Goal: Task Accomplishment & Management: Manage account settings

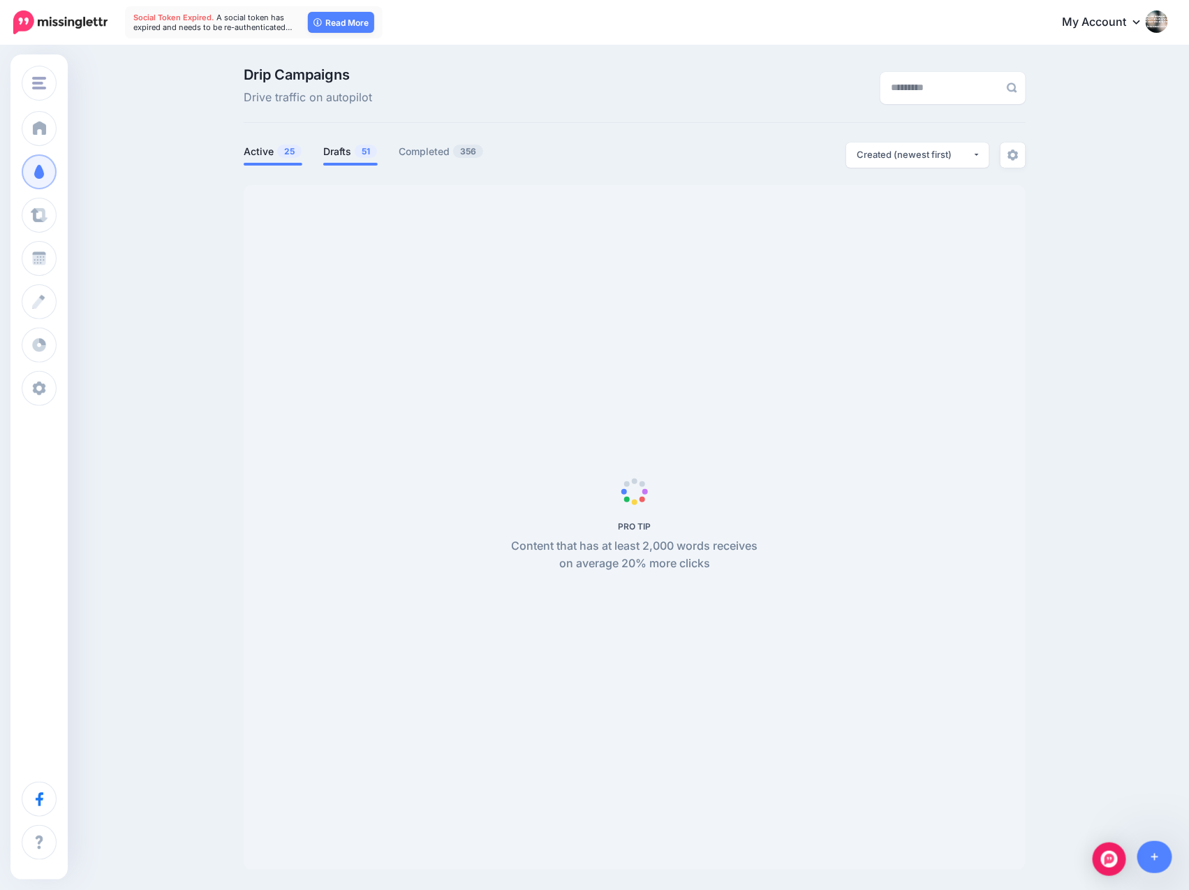
click at [353, 152] on link "Drafts 51" at bounding box center [350, 151] width 54 height 17
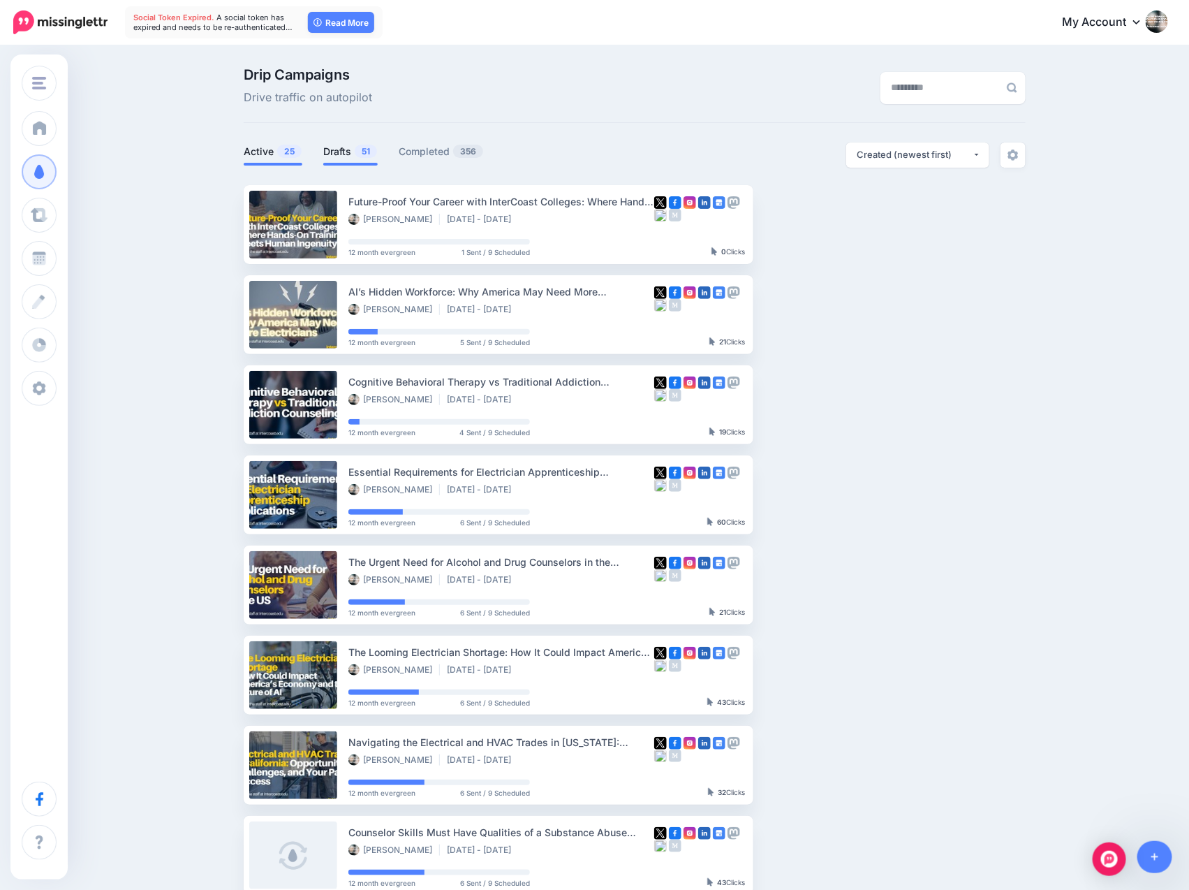
scroll to position [0, 14]
click at [343, 150] on link "Drafts 51" at bounding box center [350, 151] width 54 height 17
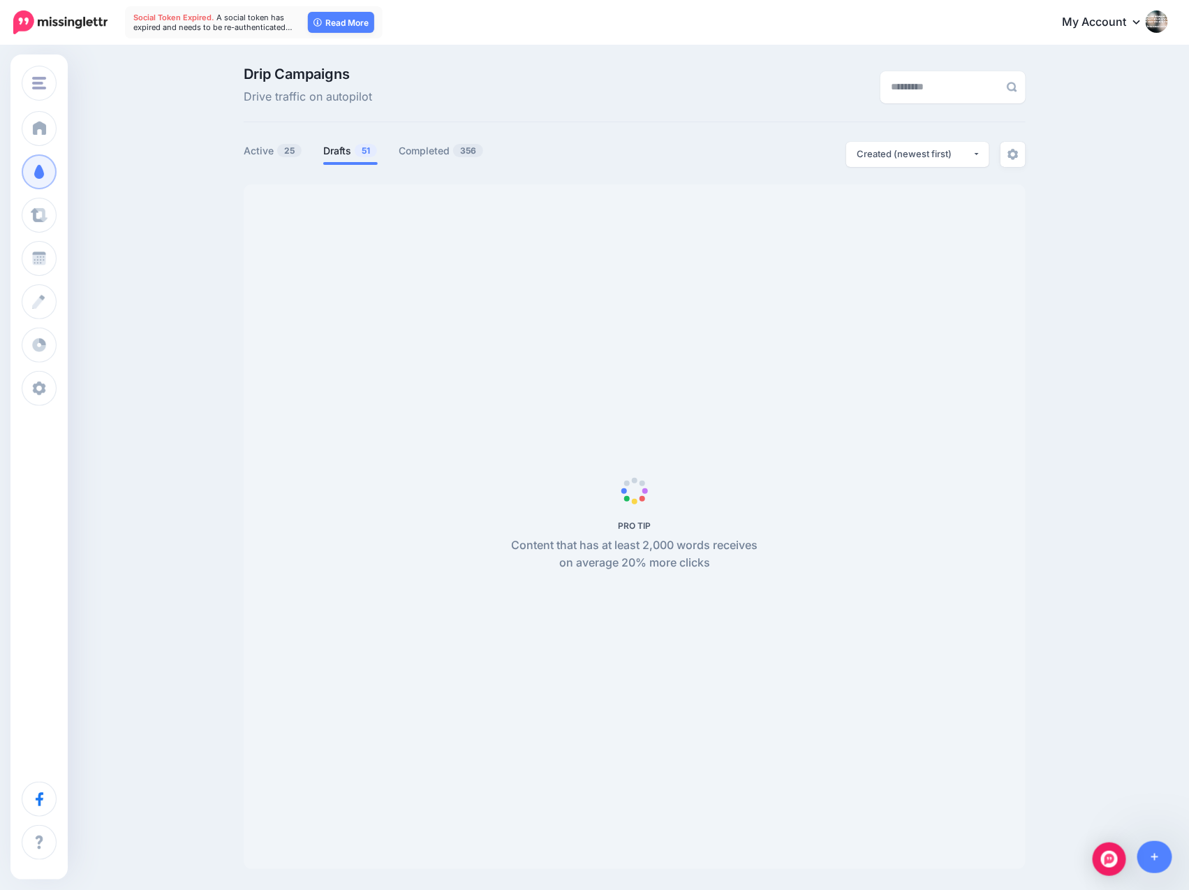
scroll to position [1, 12]
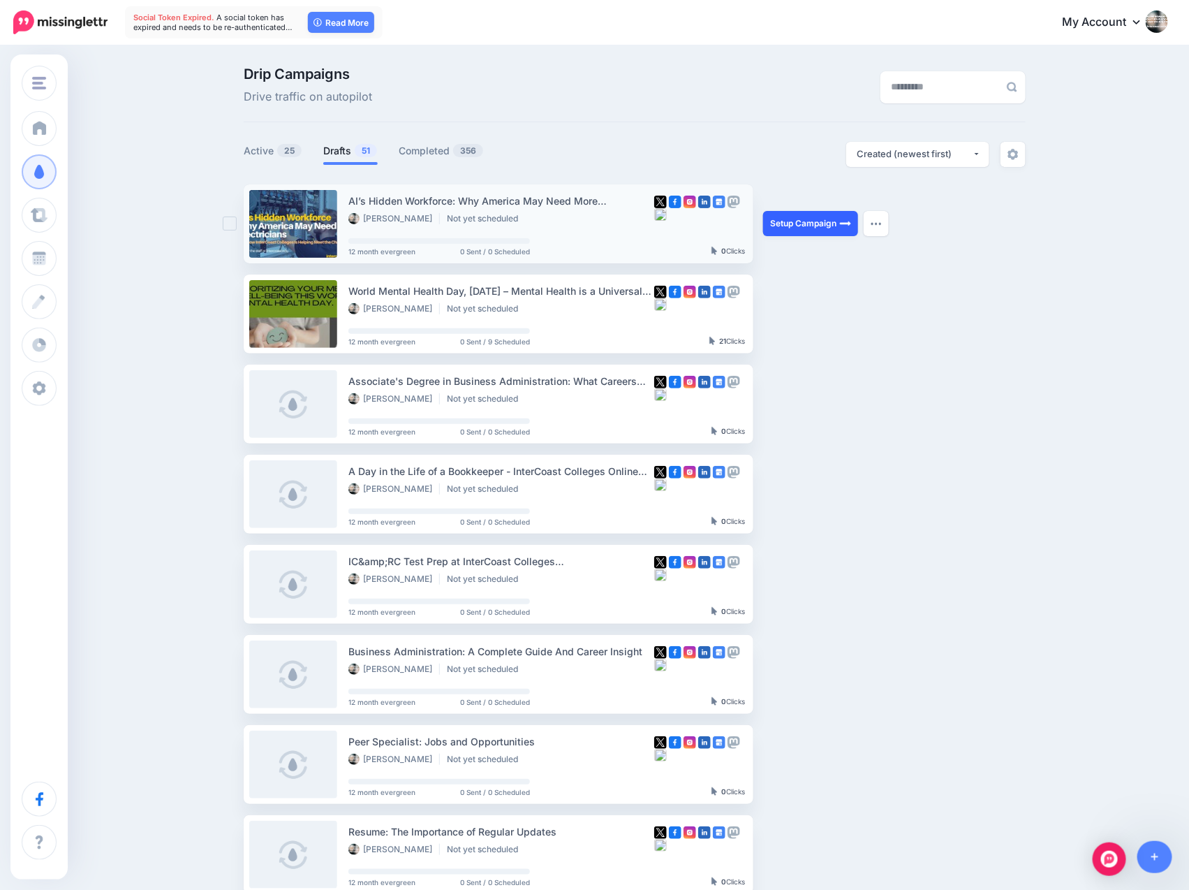
click at [808, 222] on link "Setup Campaign" at bounding box center [810, 223] width 95 height 25
click at [802, 222] on link "Setup Campaign" at bounding box center [810, 223] width 95 height 25
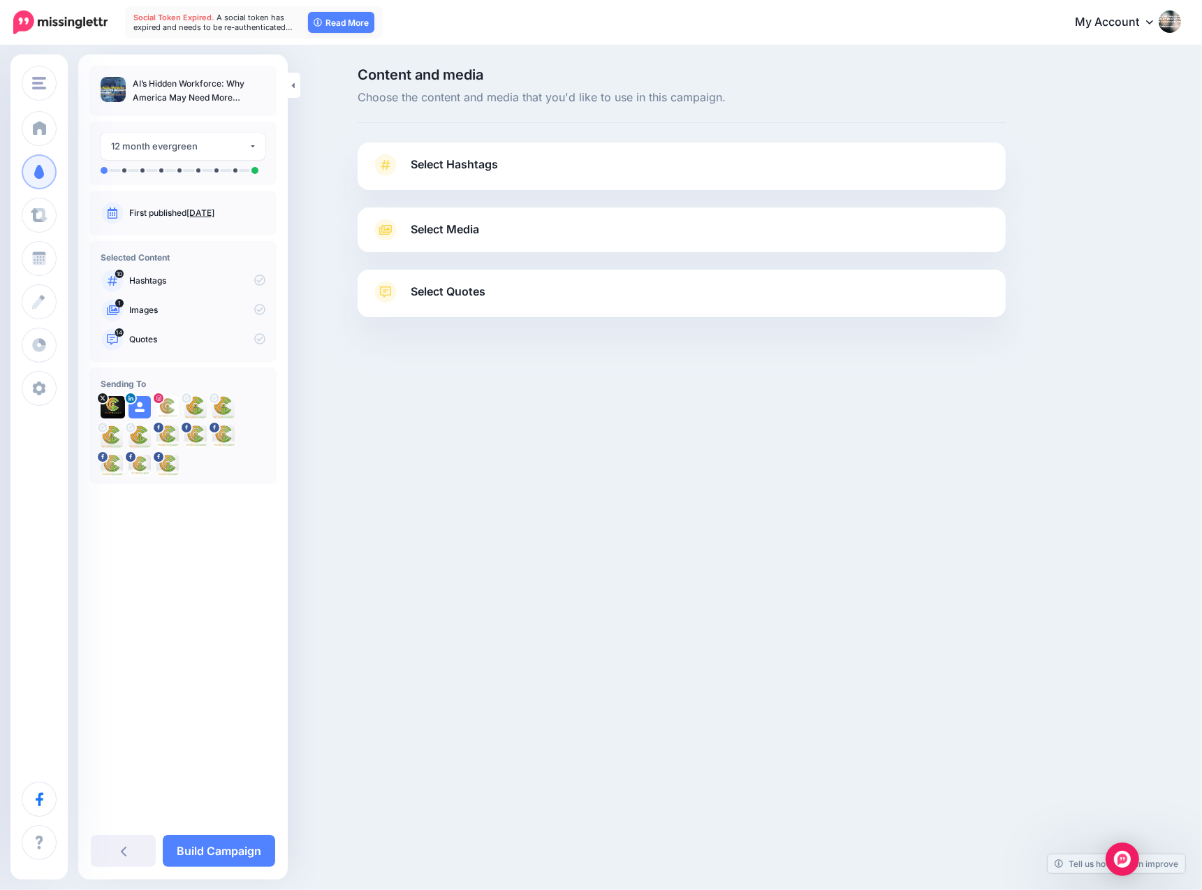
click at [441, 165] on span "Select Hashtags" at bounding box center [454, 164] width 87 height 19
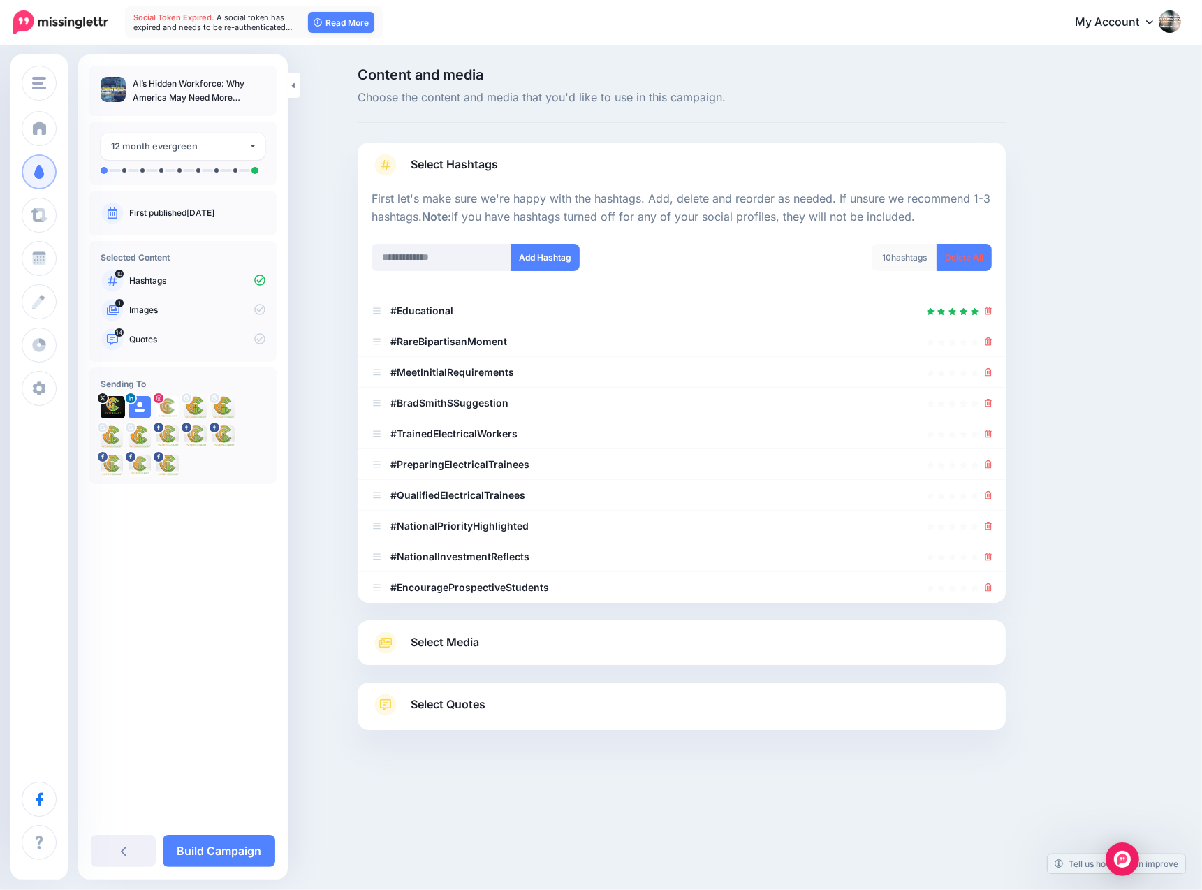
click at [214, 216] on link "July 18, 2025" at bounding box center [200, 212] width 28 height 10
click at [214, 213] on link "July 18, 2025" at bounding box center [200, 212] width 28 height 10
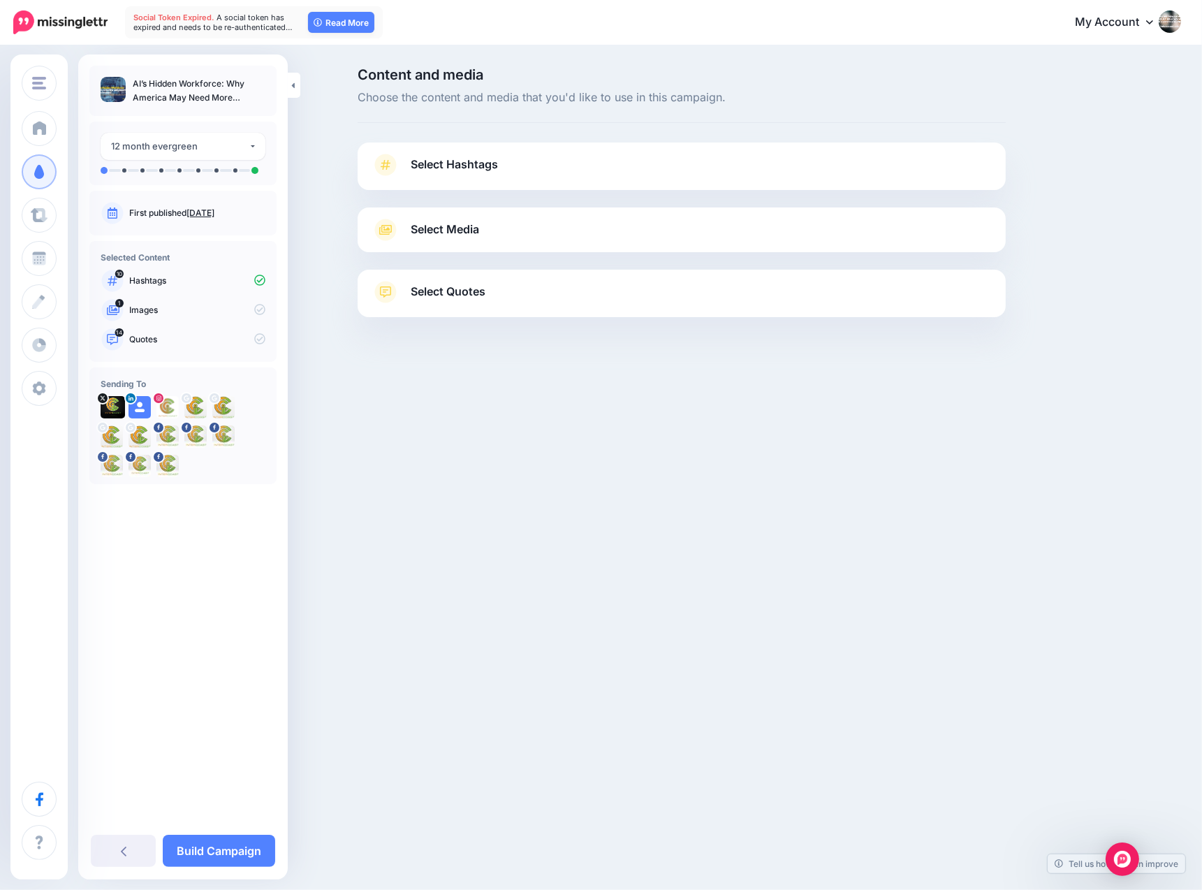
click at [214, 215] on link "July 18, 2025" at bounding box center [200, 212] width 28 height 10
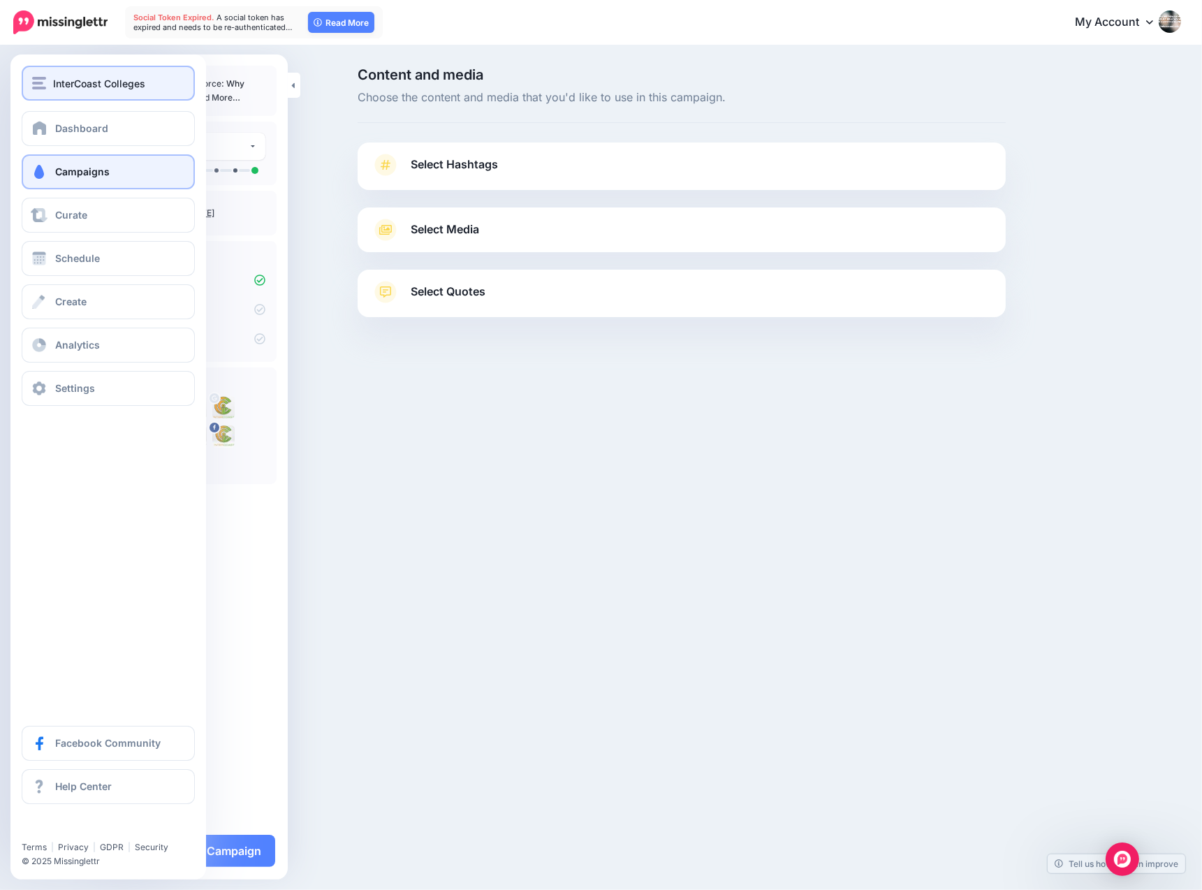
click at [34, 78] on img "button" at bounding box center [39, 83] width 14 height 13
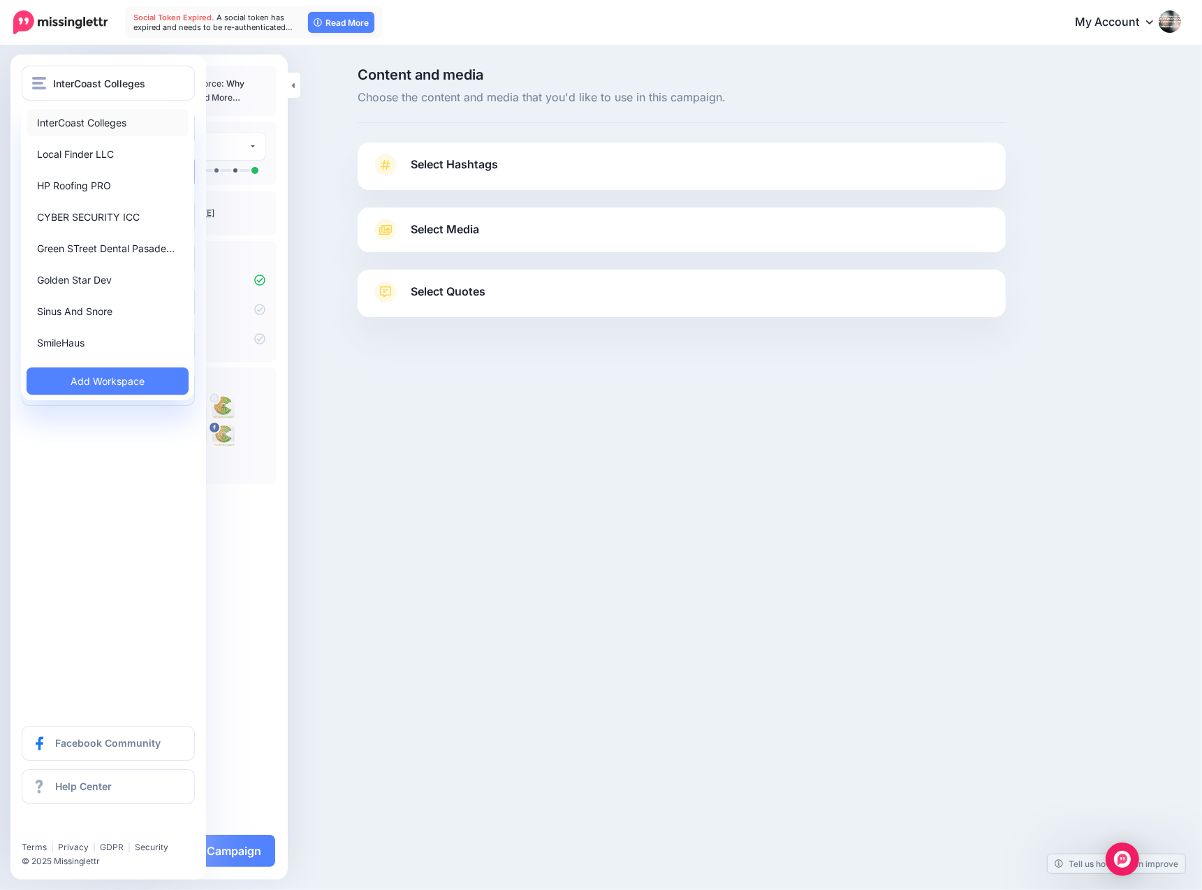
click at [75, 119] on link "InterCoast Colleges" at bounding box center [108, 122] width 162 height 27
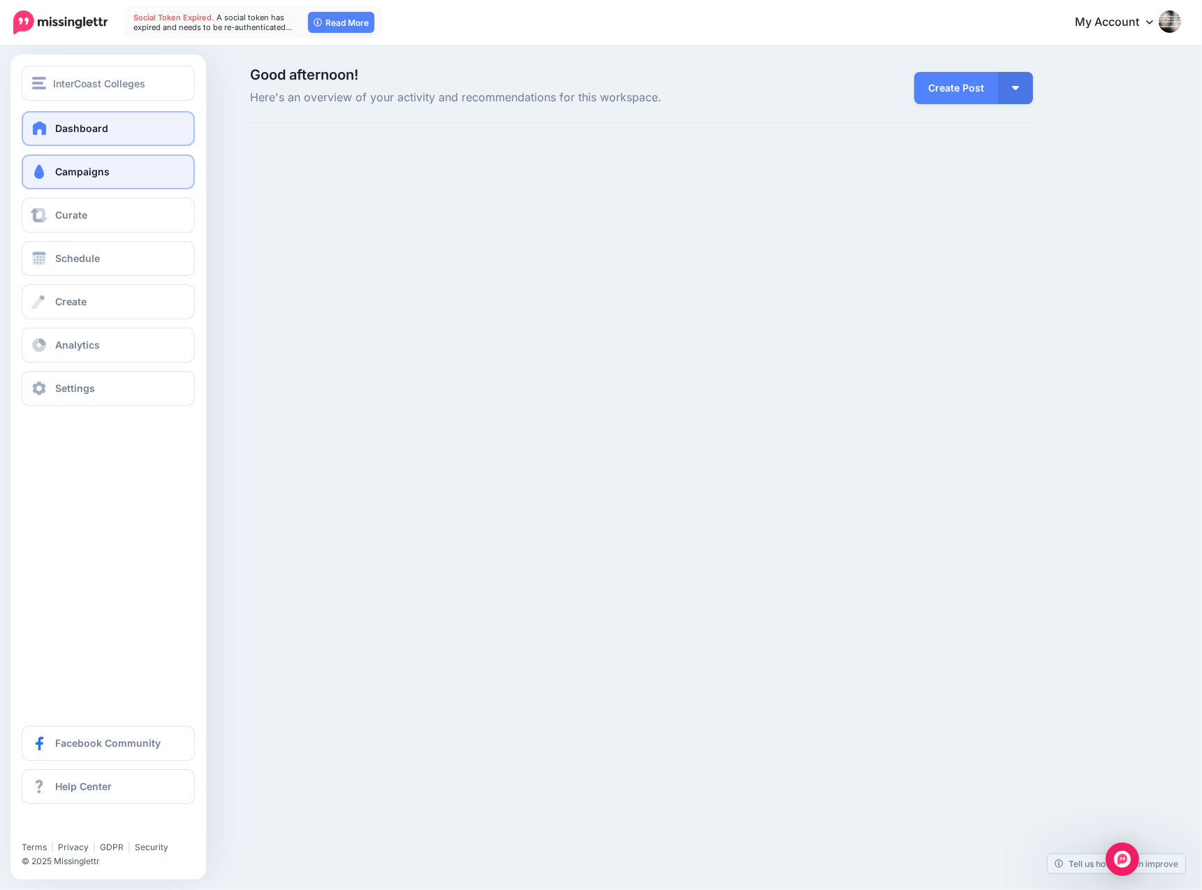
click at [67, 170] on span "Campaigns" at bounding box center [82, 172] width 54 height 12
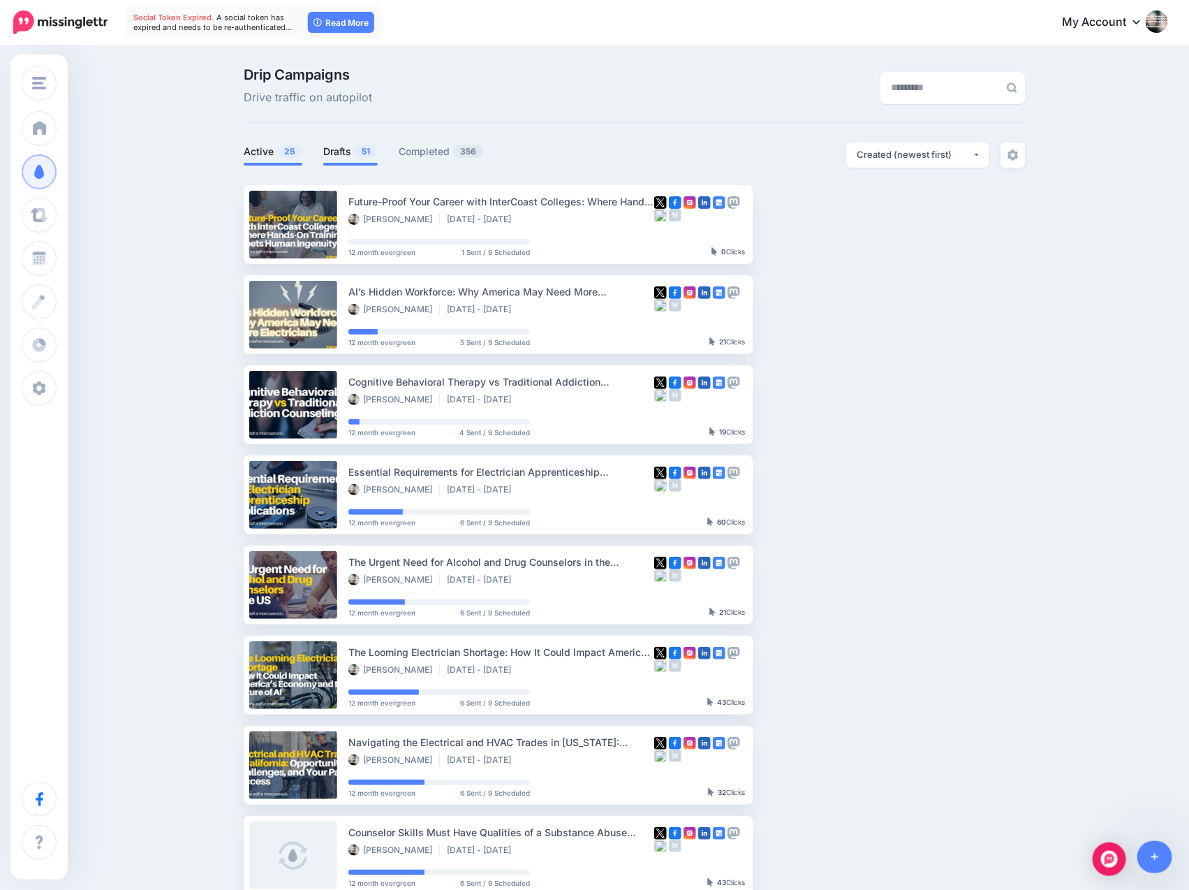
click at [352, 147] on link "Drafts 51" at bounding box center [350, 151] width 54 height 17
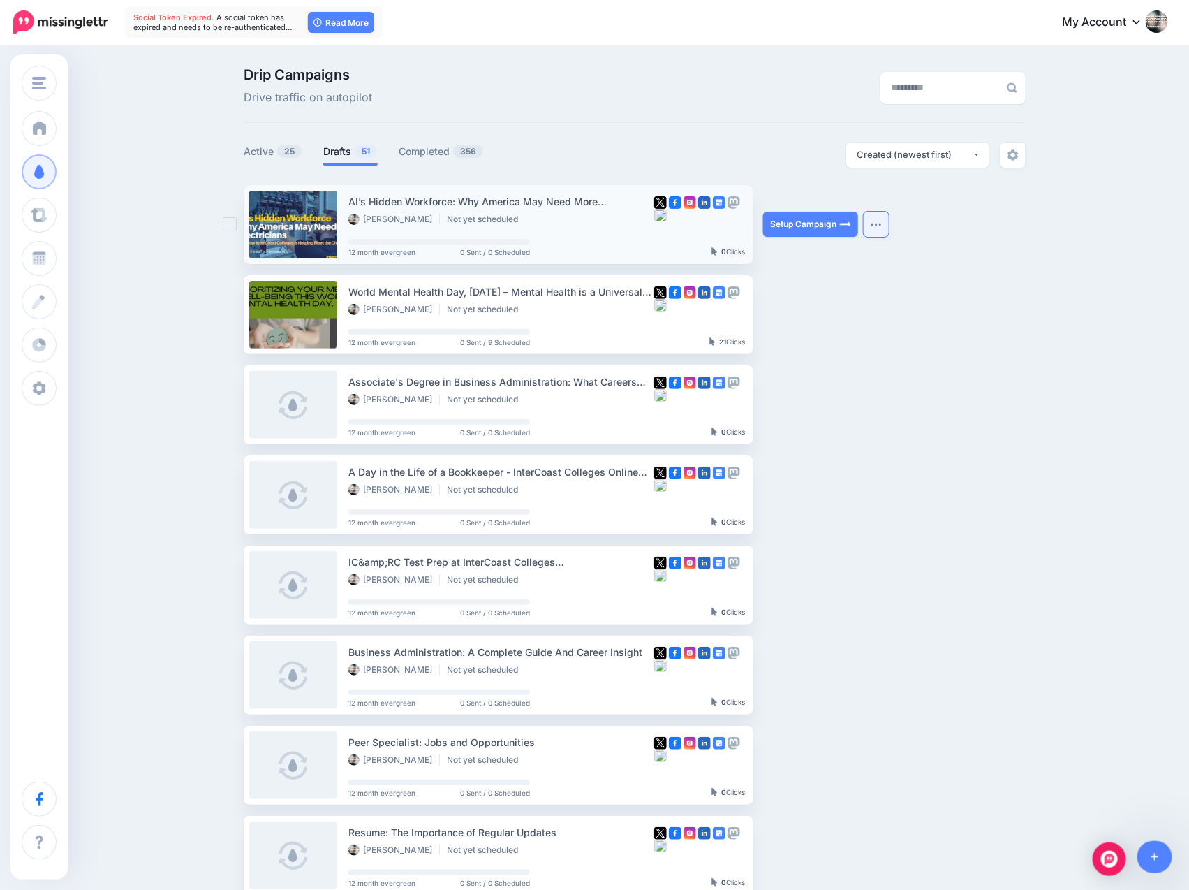
click at [882, 224] on img "button" at bounding box center [876, 224] width 11 height 4
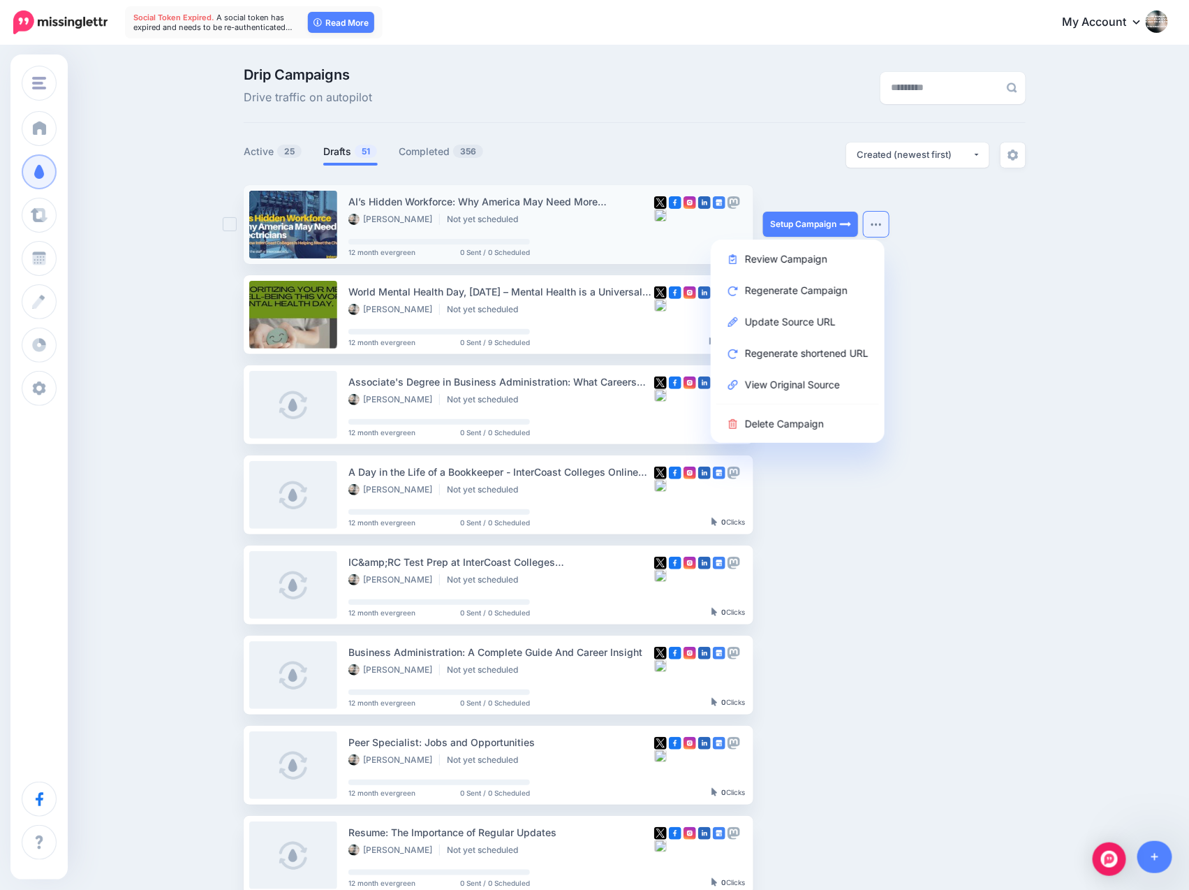
scroll to position [0, 12]
click at [808, 421] on link "Delete Campaign" at bounding box center [798, 423] width 163 height 27
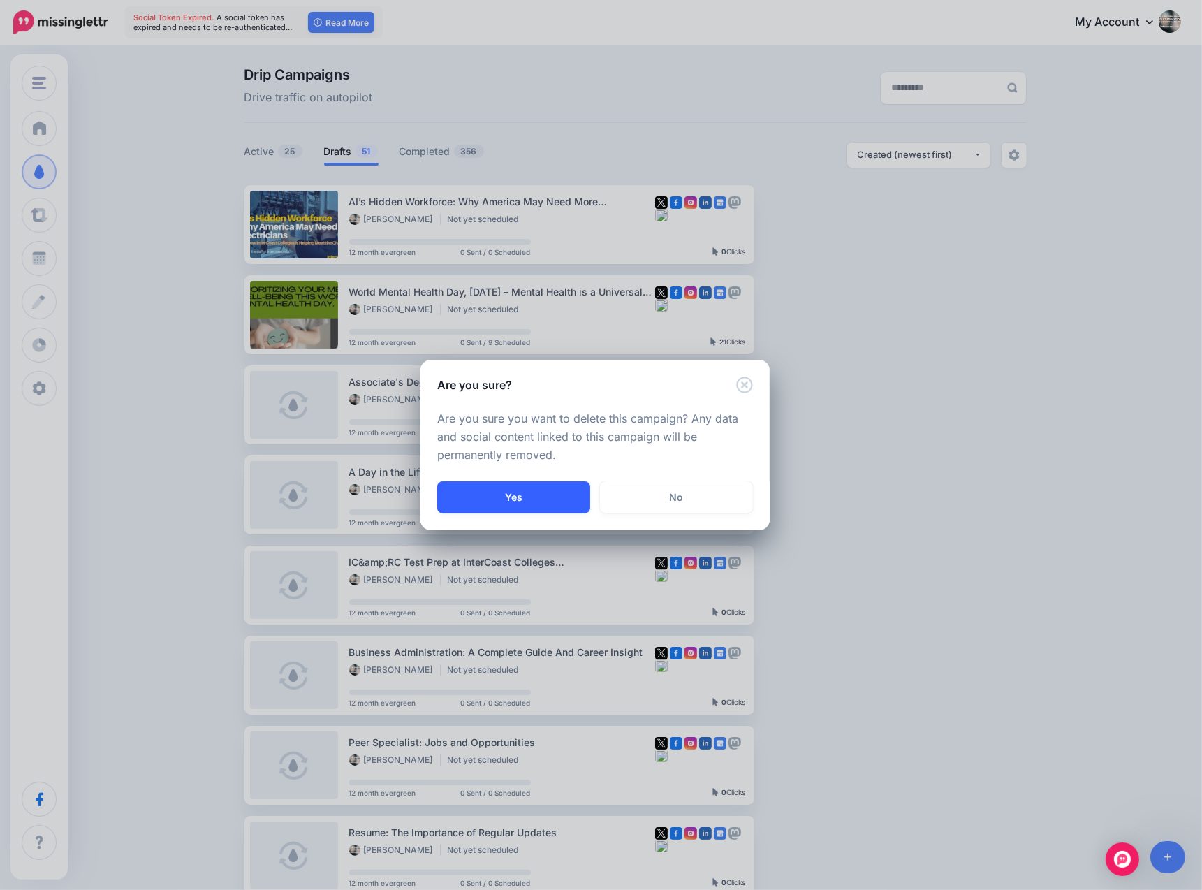
click at [536, 494] on button "Yes" at bounding box center [513, 497] width 153 height 32
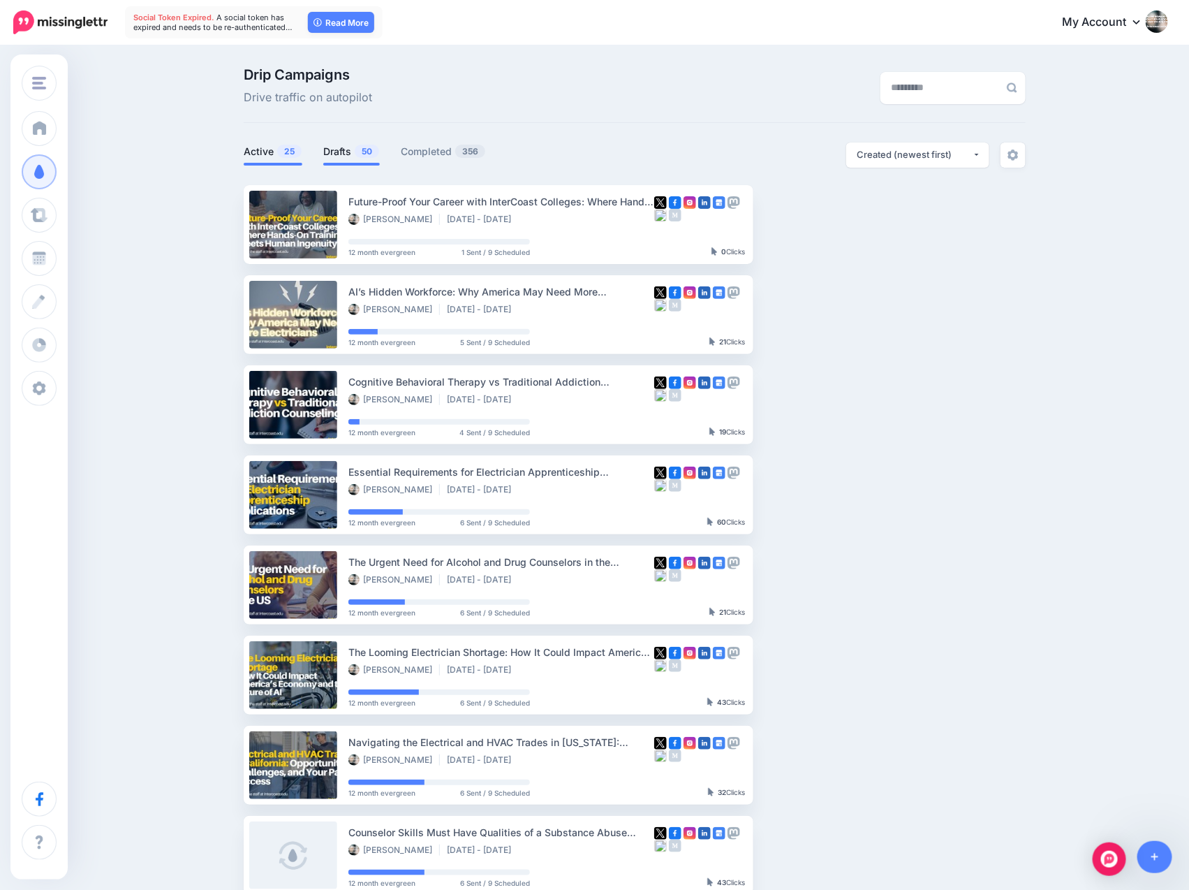
click at [341, 155] on link "Drafts 50" at bounding box center [351, 151] width 57 height 17
